Goal: Check status

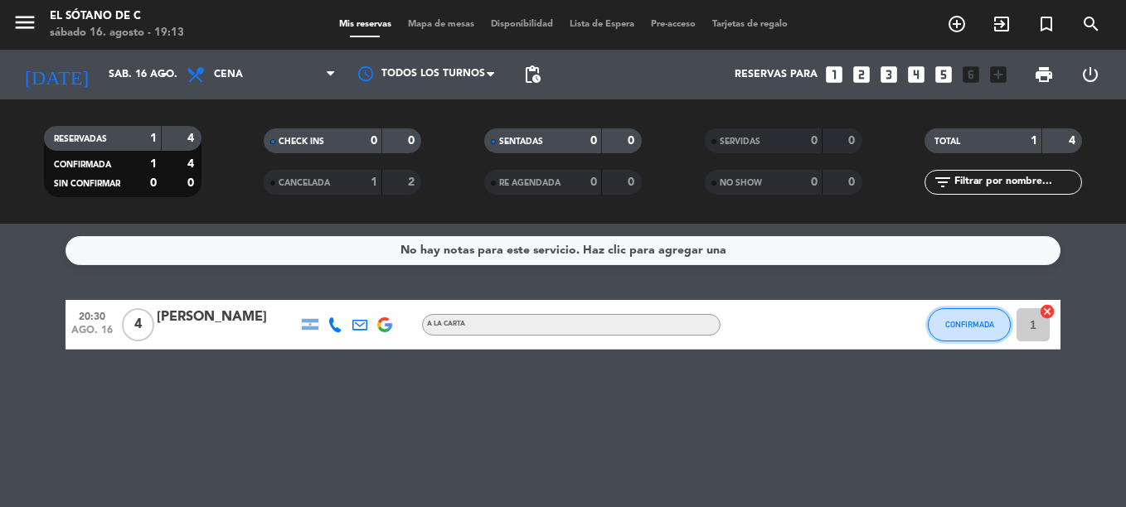
click at [954, 327] on span "CONFIRMADA" at bounding box center [969, 324] width 49 height 9
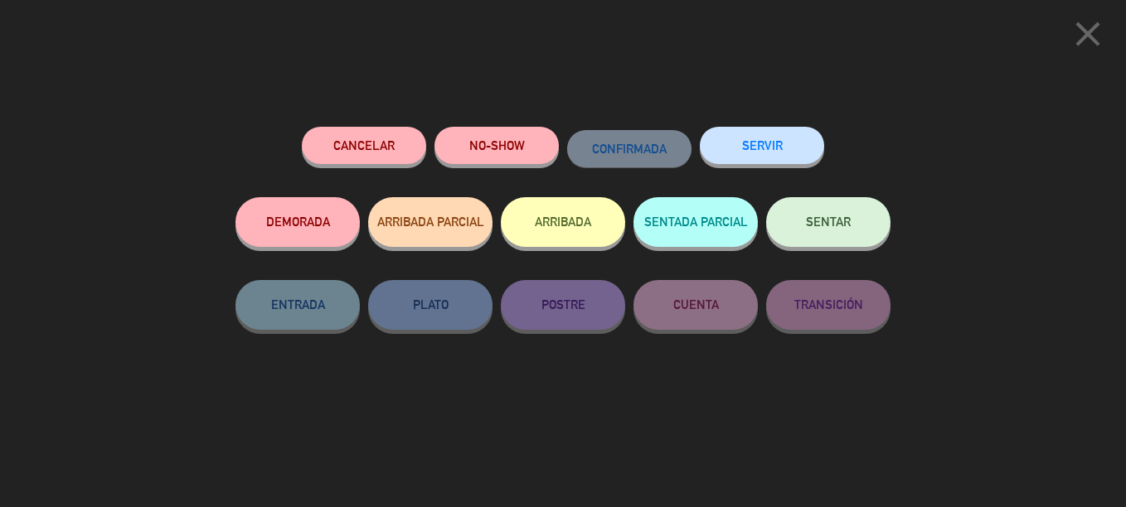
click at [1087, 32] on icon "close" at bounding box center [1087, 33] width 41 height 41
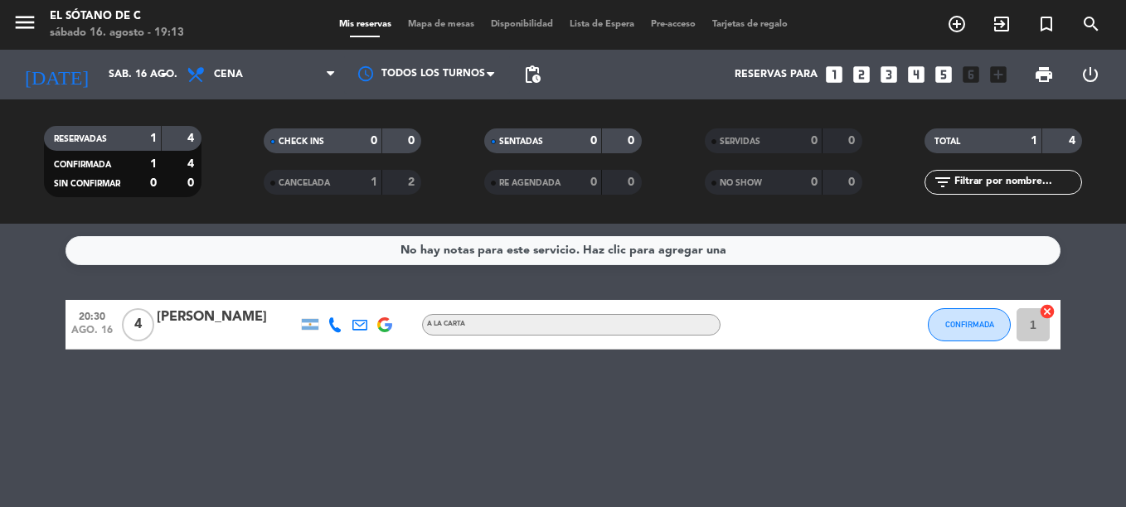
click at [385, 326] on img at bounding box center [384, 324] width 15 height 15
click at [356, 324] on icon at bounding box center [359, 324] width 15 height 15
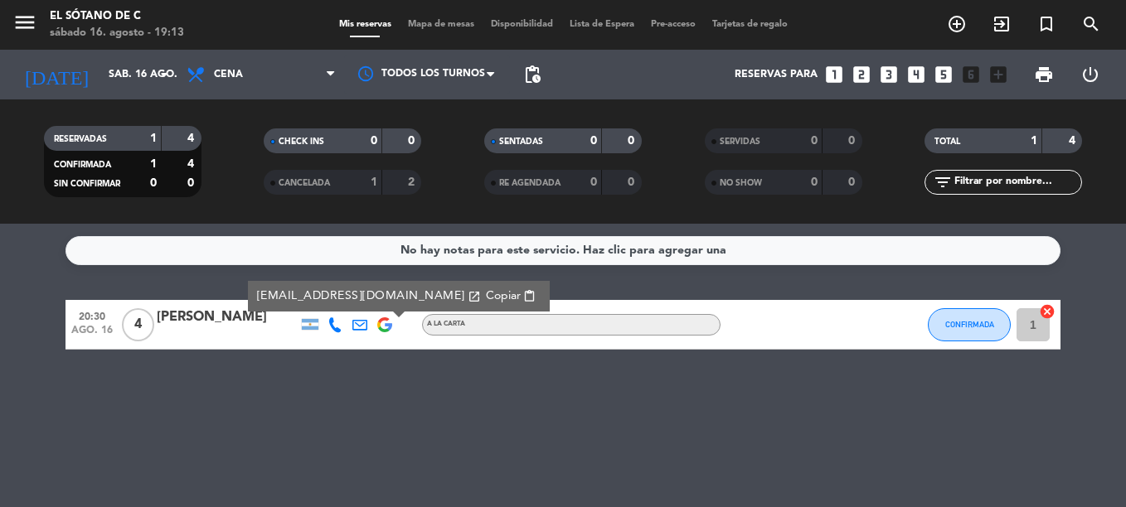
click at [337, 324] on icon at bounding box center [334, 324] width 15 height 15
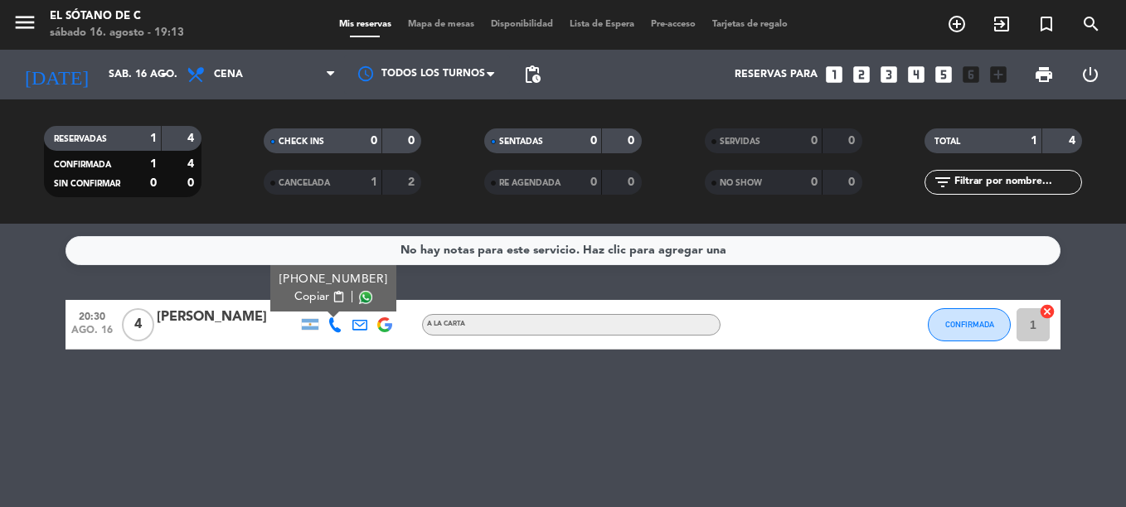
click at [306, 327] on div at bounding box center [310, 324] width 17 height 11
click at [244, 327] on div "[PERSON_NAME]" at bounding box center [227, 318] width 141 height 22
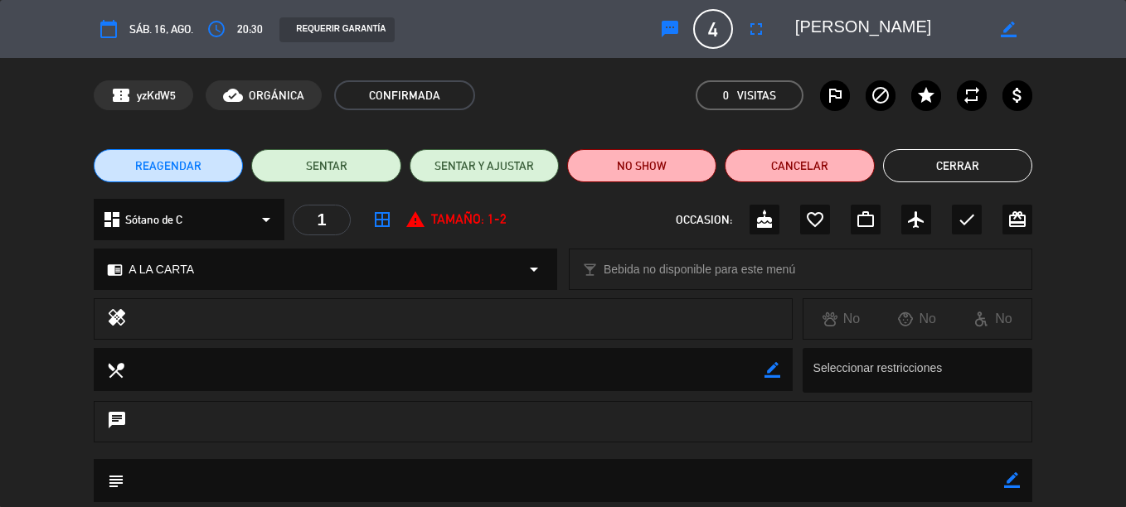
click at [114, 28] on icon "calendar_today" at bounding box center [109, 29] width 20 height 20
click at [1010, 173] on button "Cerrar" at bounding box center [957, 165] width 149 height 33
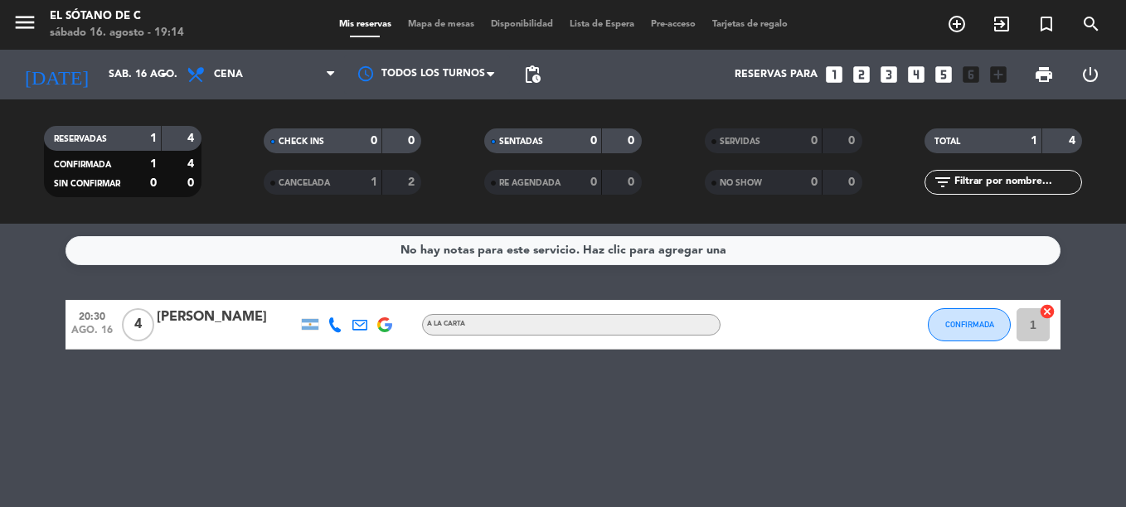
click at [130, 325] on span "4" at bounding box center [138, 324] width 32 height 33
click at [178, 371] on div "No hay notas para este servicio. Haz clic para agregar una 20:30 [DATE] 4 Sótan…" at bounding box center [563, 365] width 1126 height 283
click at [177, 319] on div "[PERSON_NAME]" at bounding box center [227, 318] width 141 height 22
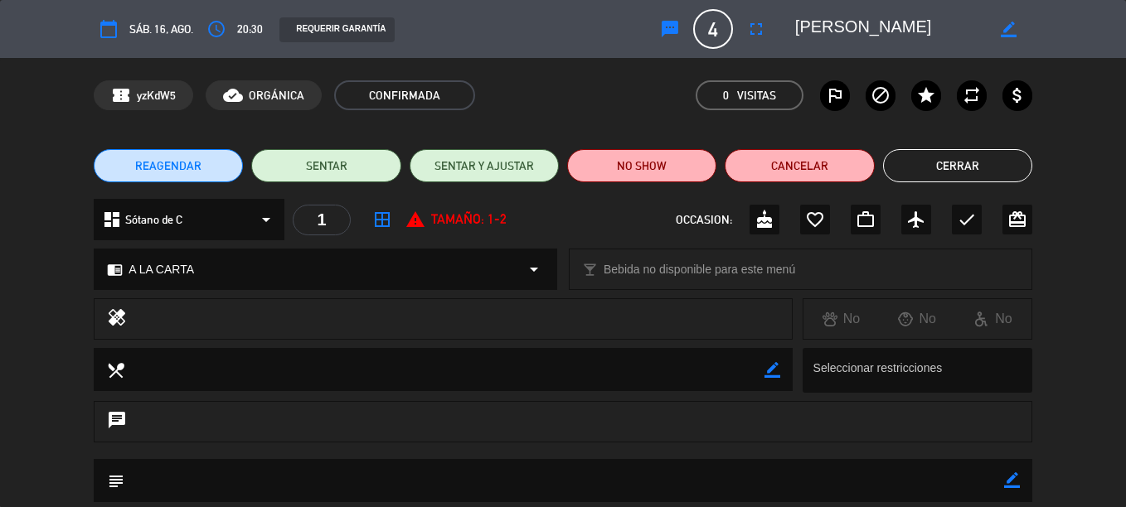
click at [947, 160] on button "Cerrar" at bounding box center [957, 165] width 149 height 33
